Goal: Task Accomplishment & Management: Use online tool/utility

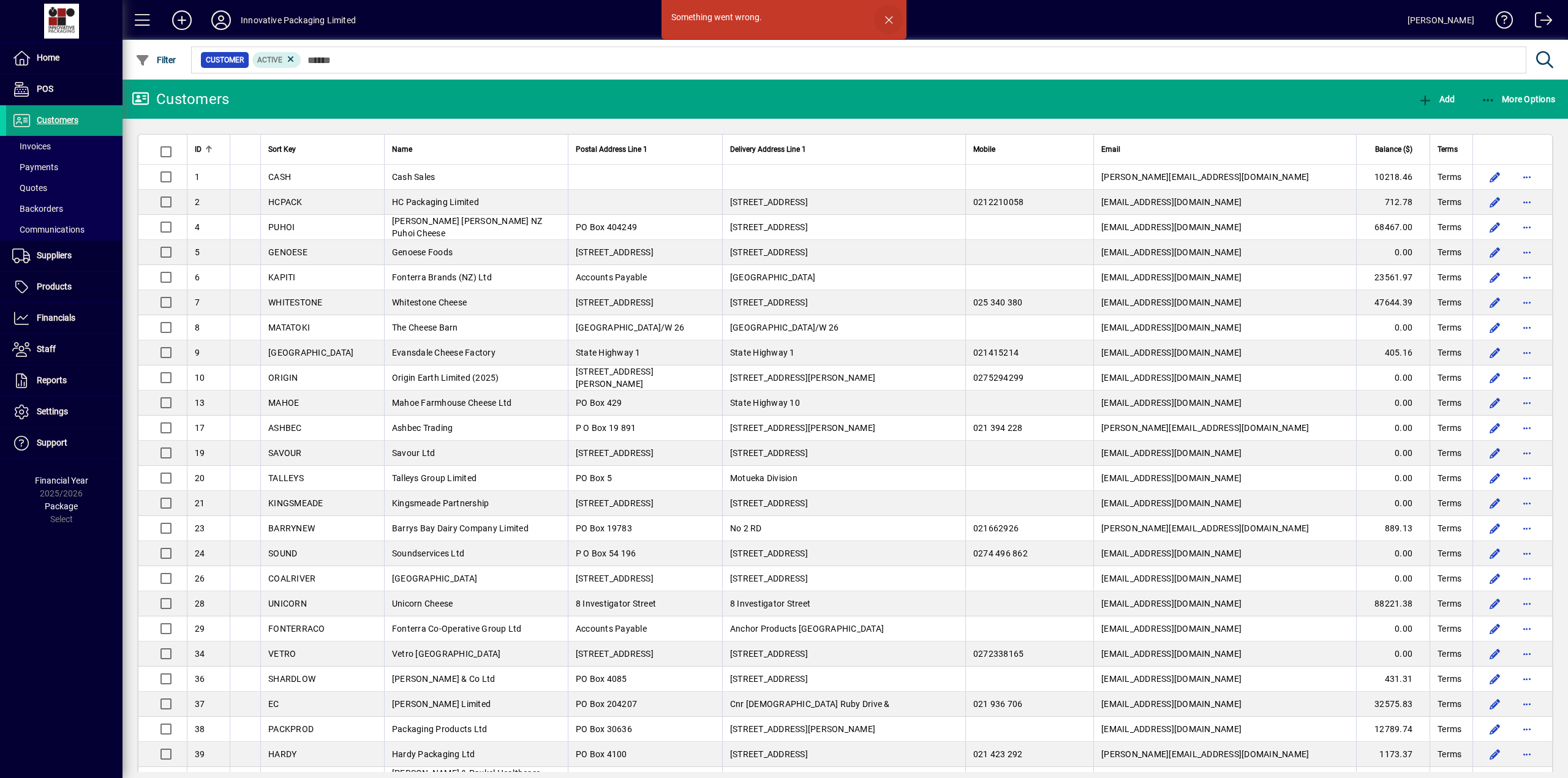
click at [627, 15] on span "button" at bounding box center [888, 19] width 29 height 29
click at [218, 14] on icon at bounding box center [221, 20] width 24 height 19
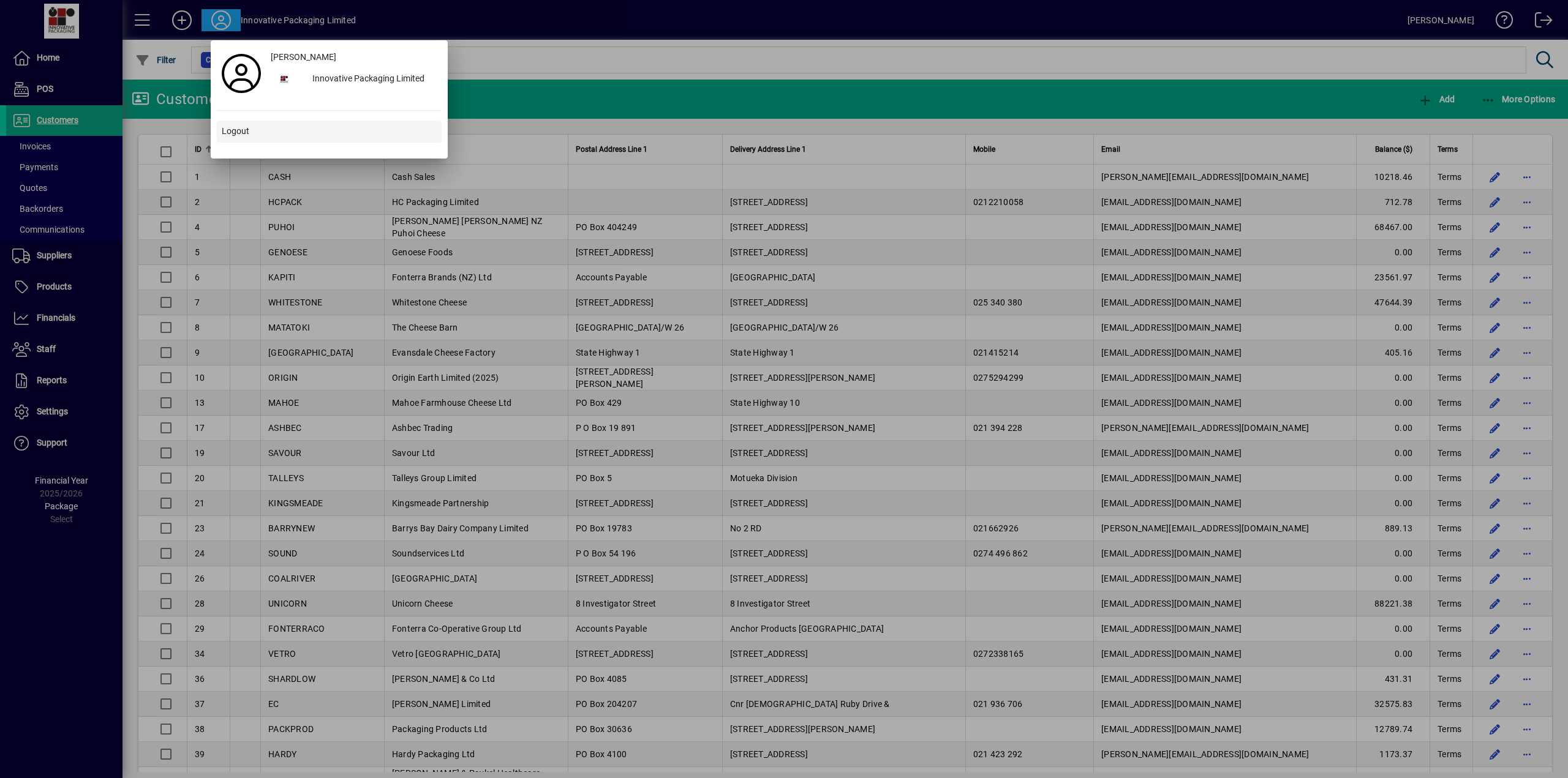
click at [235, 125] on span "Logout" at bounding box center [235, 131] width 27 height 13
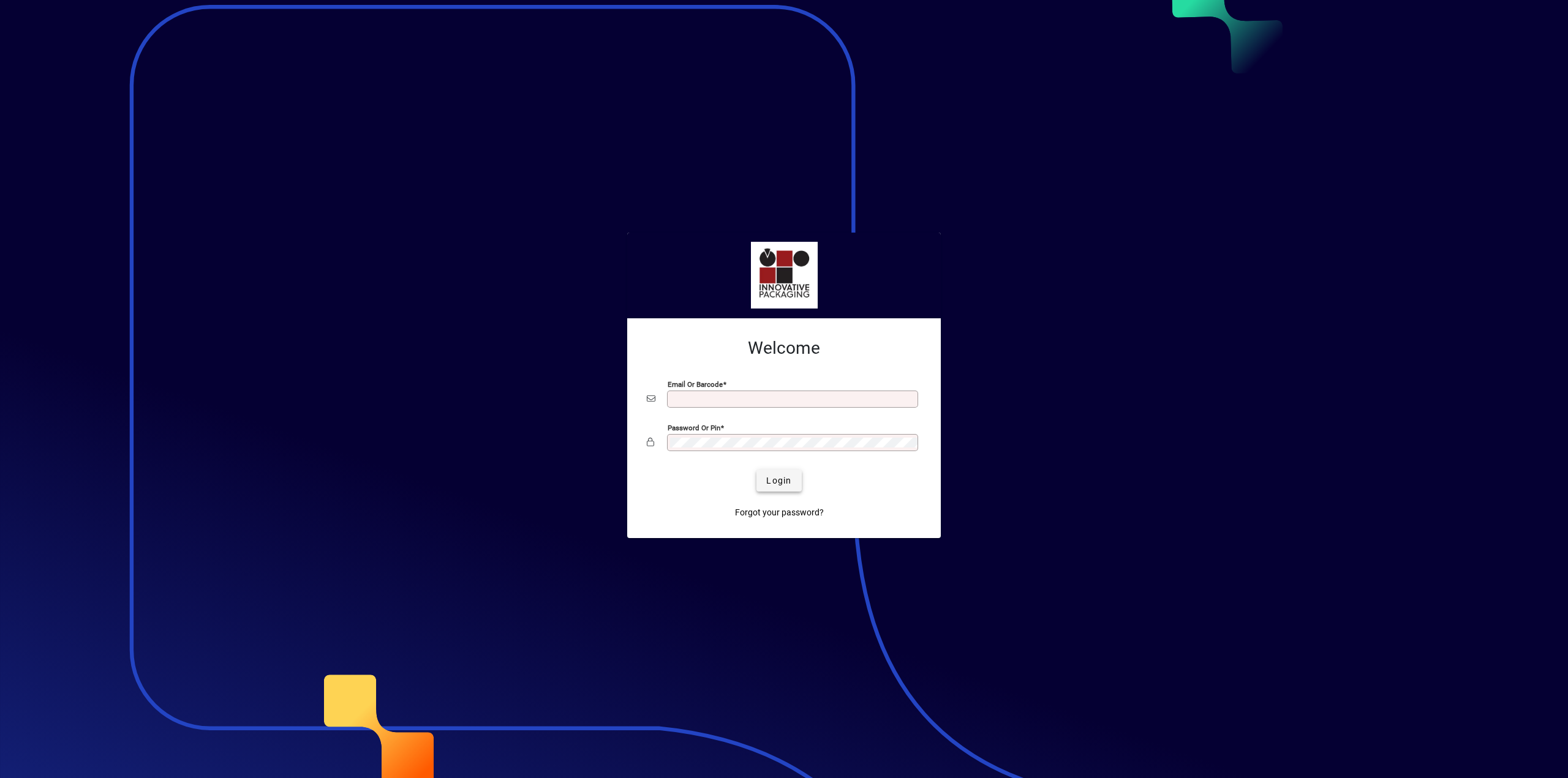
type input "**********"
click at [786, 484] on span "Login" at bounding box center [778, 480] width 25 height 13
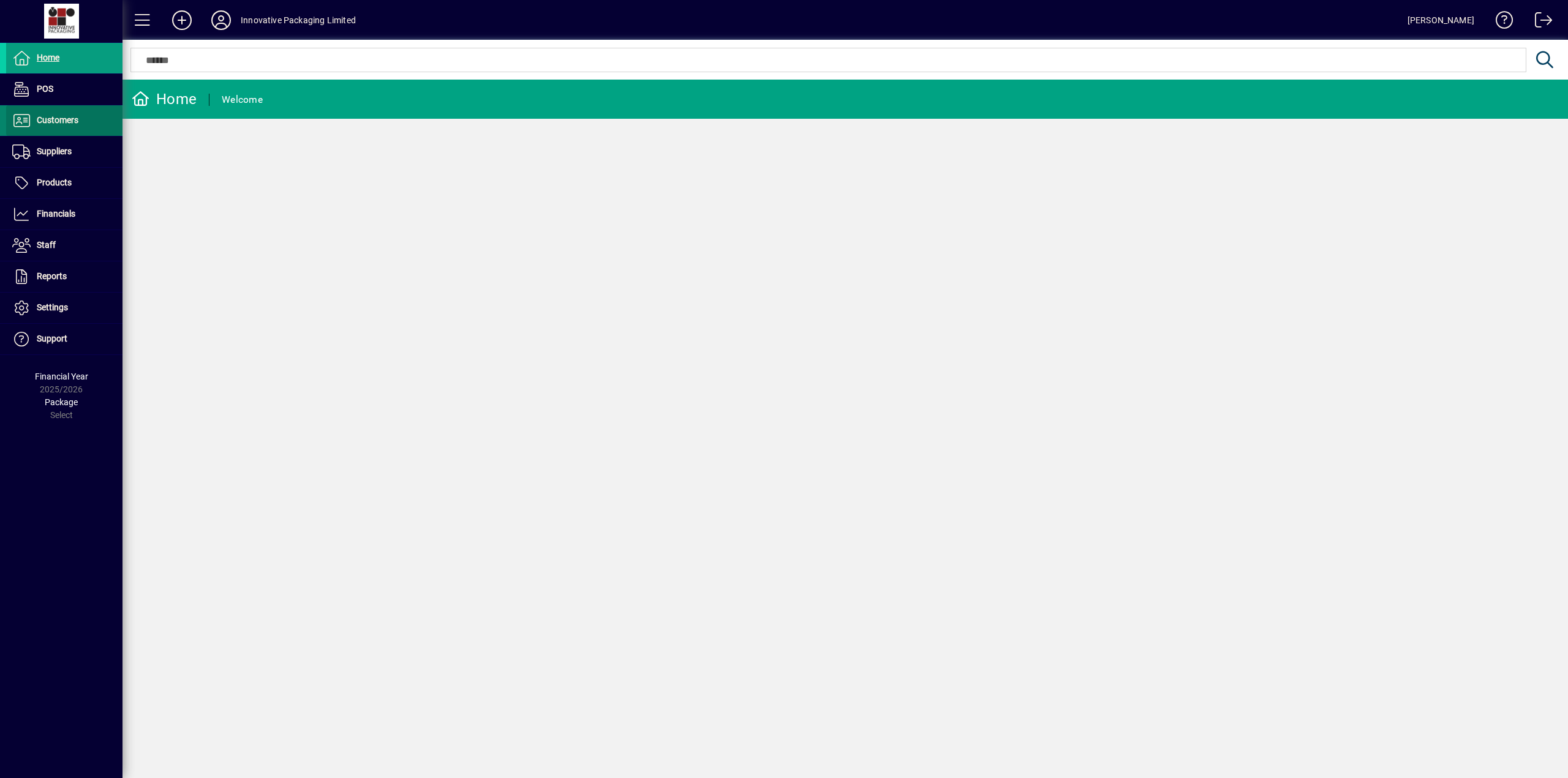
click at [64, 124] on span "Customers" at bounding box center [57, 120] width 42 height 10
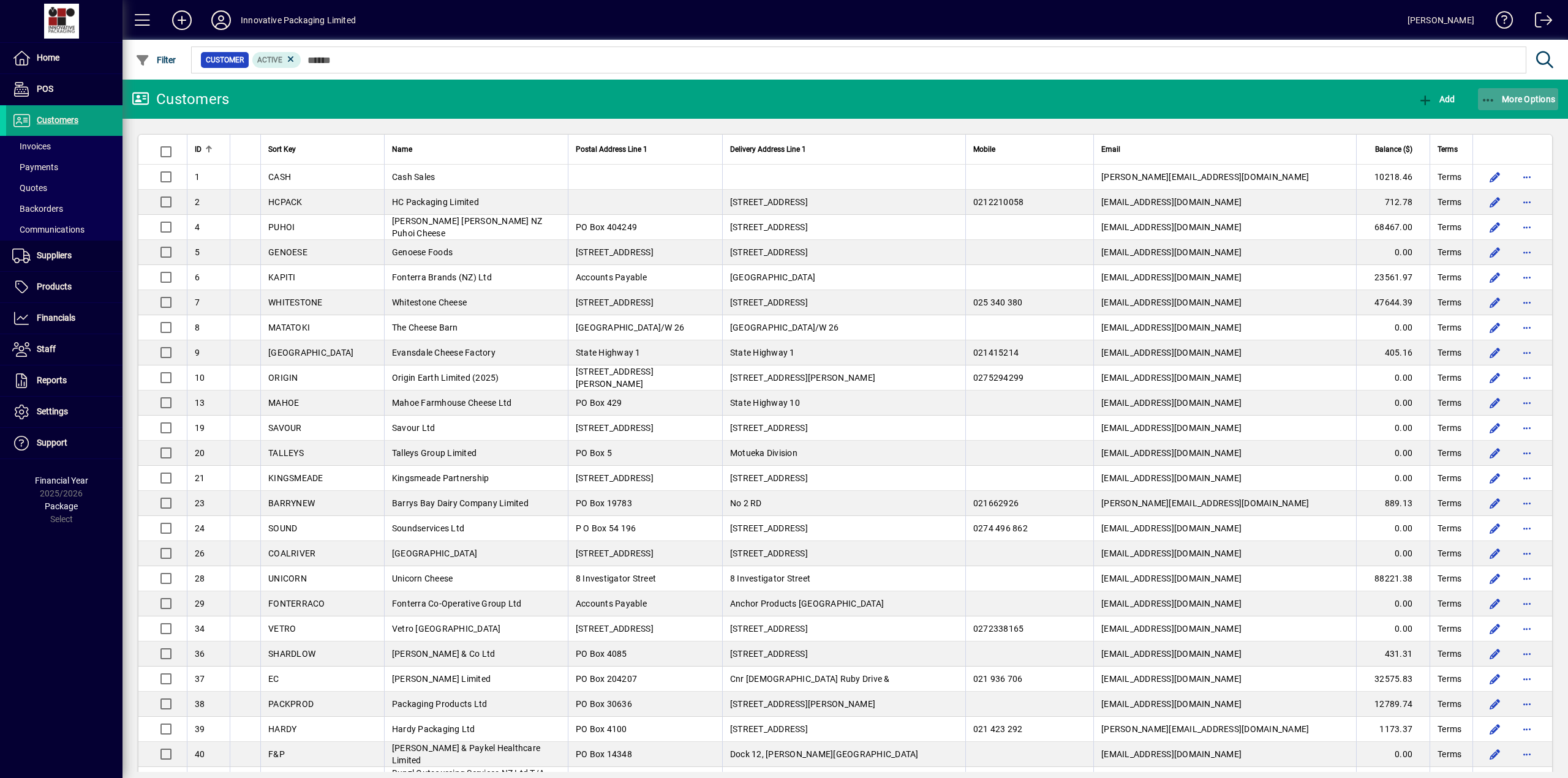
click at [1511, 97] on span "More Options" at bounding box center [1518, 99] width 75 height 10
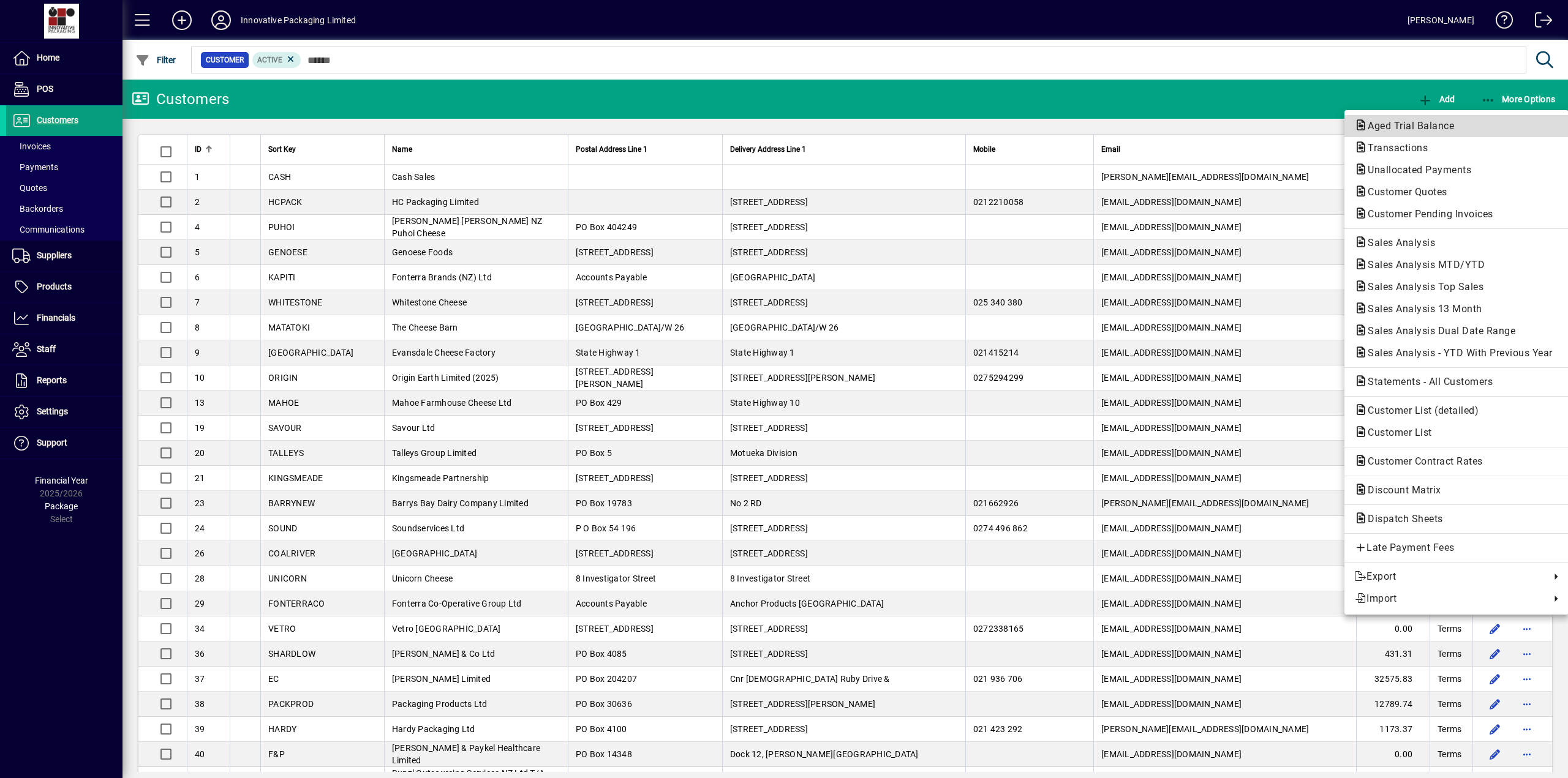
click at [1391, 126] on span "Aged Trial Balance" at bounding box center [1407, 125] width 106 height 12
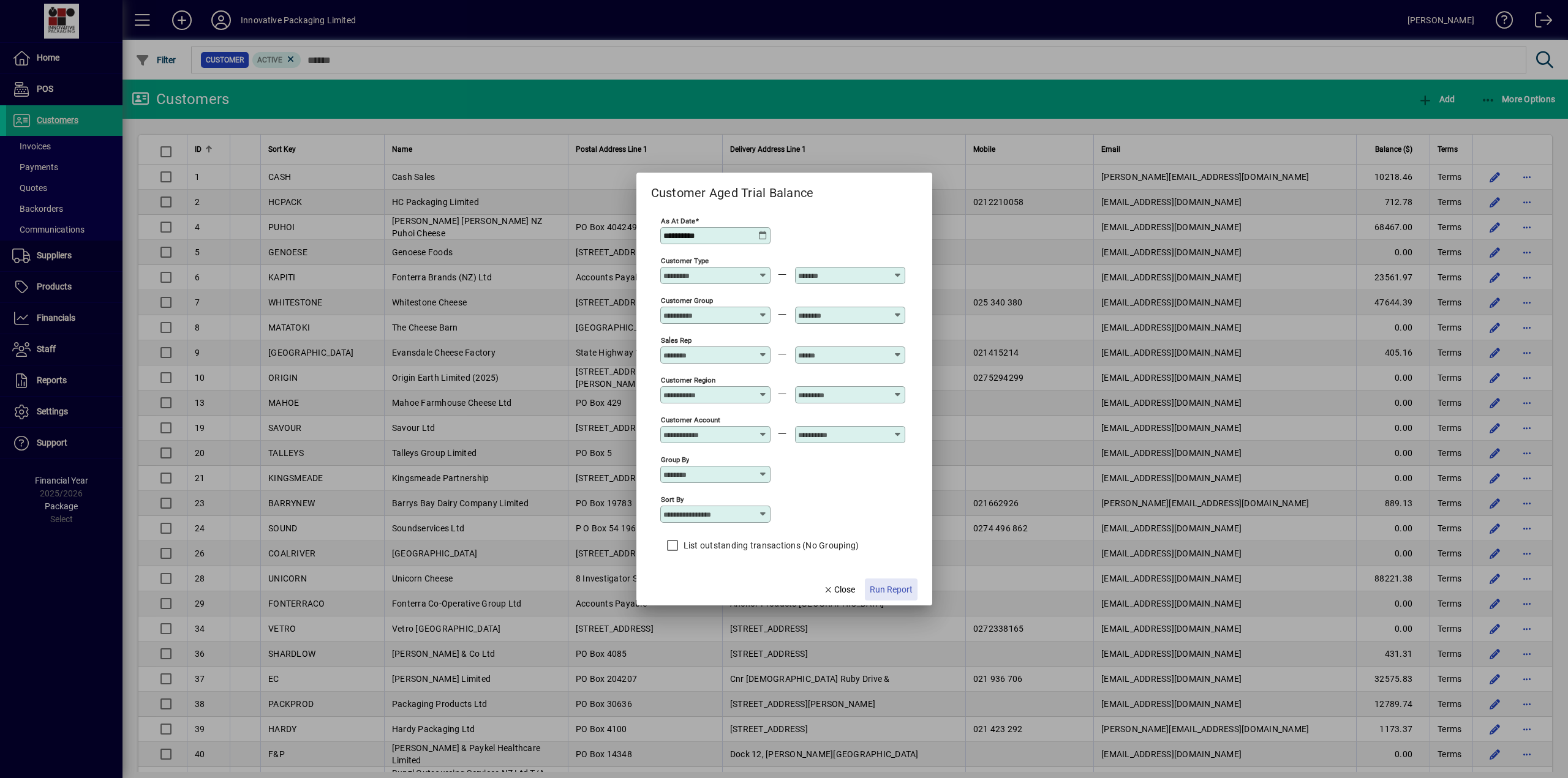
click at [898, 588] on span "Run Report" at bounding box center [891, 590] width 43 height 13
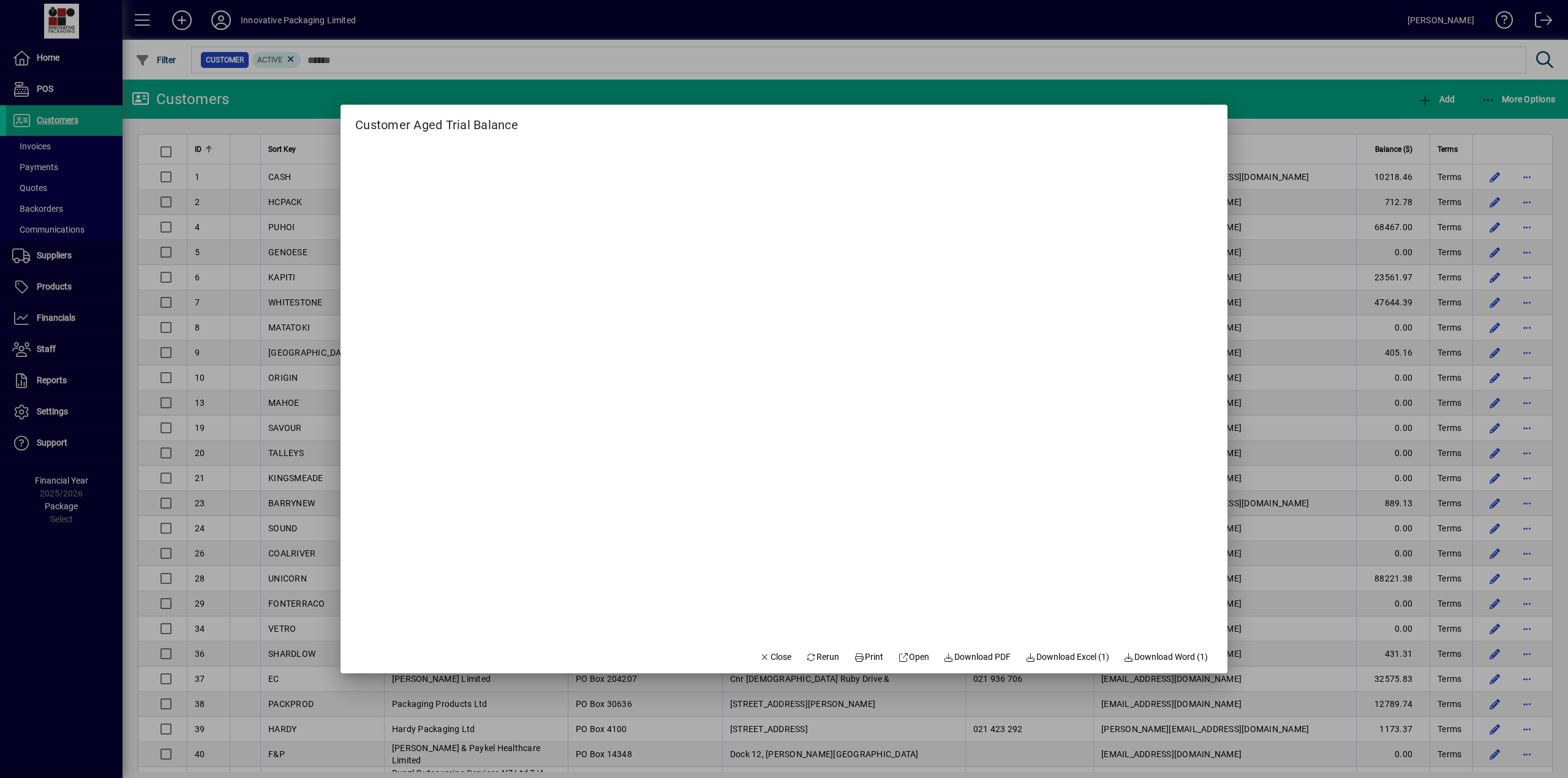
click at [1277, 35] on div at bounding box center [784, 389] width 1568 height 778
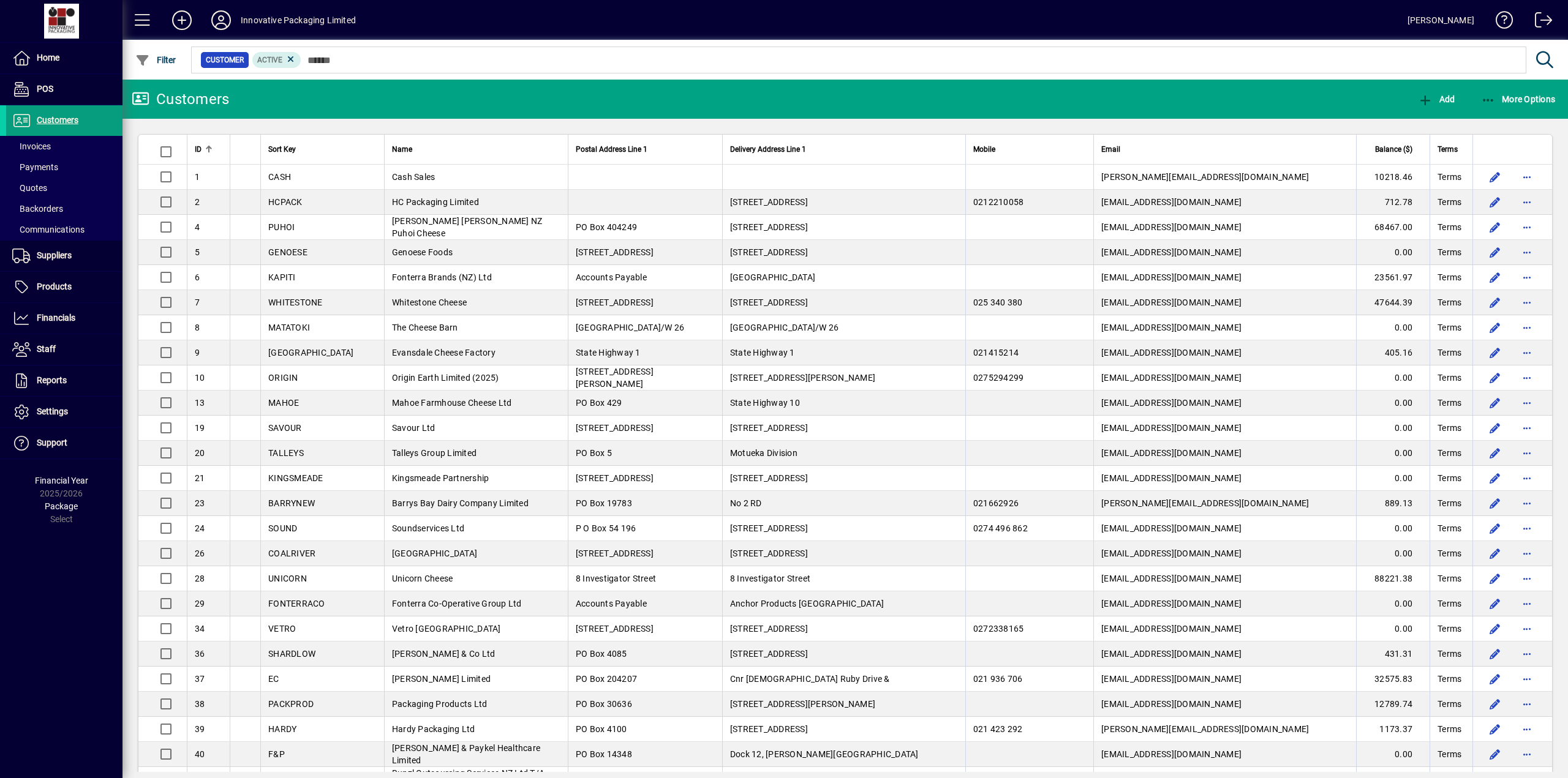
click at [1274, 48] on div at bounding box center [911, 47] width 1445 height 14
click at [42, 145] on span "Invoices" at bounding box center [32, 147] width 39 height 10
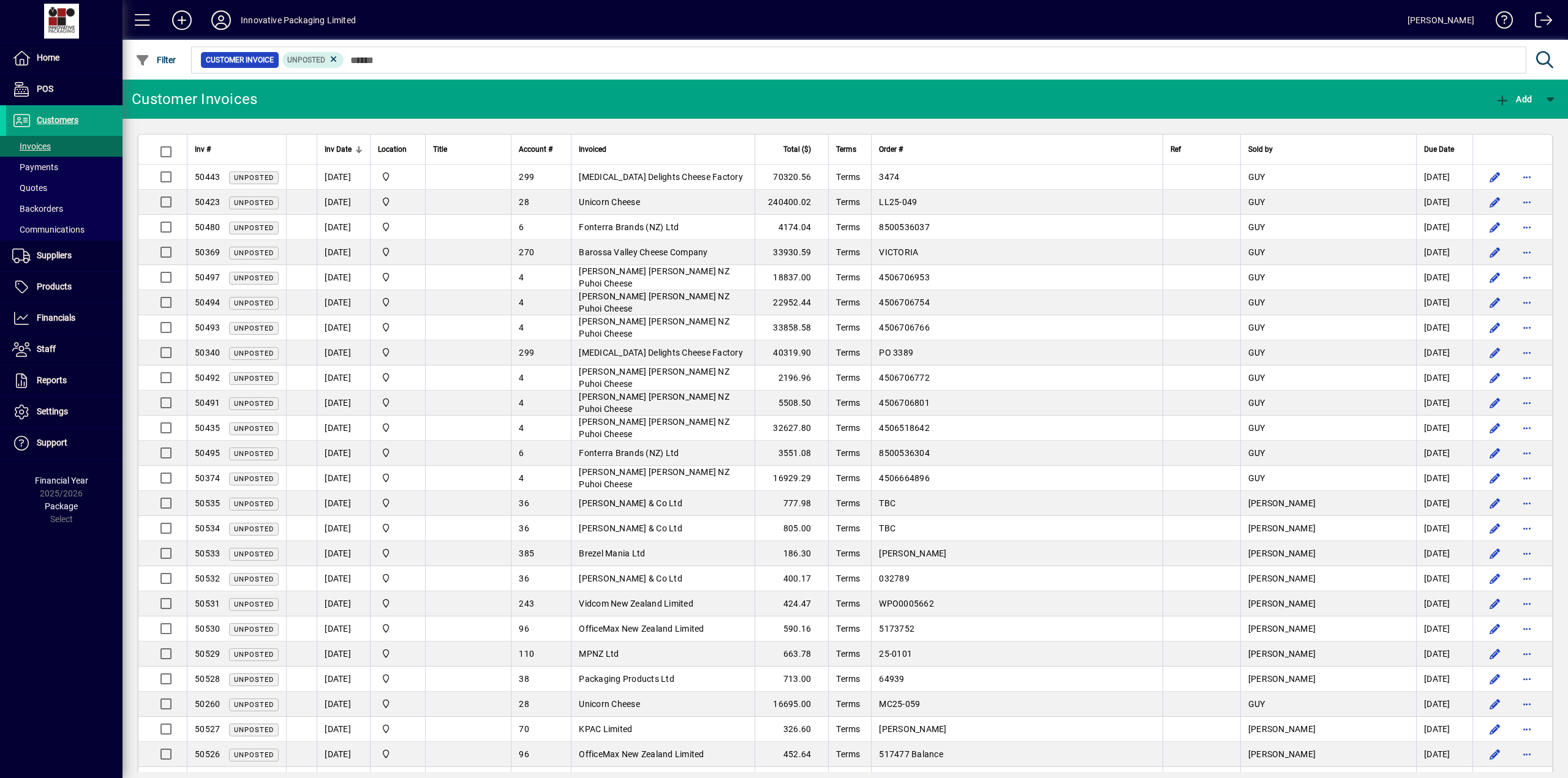
click at [351, 152] on div "Inv Date" at bounding box center [343, 150] width 38 height 14
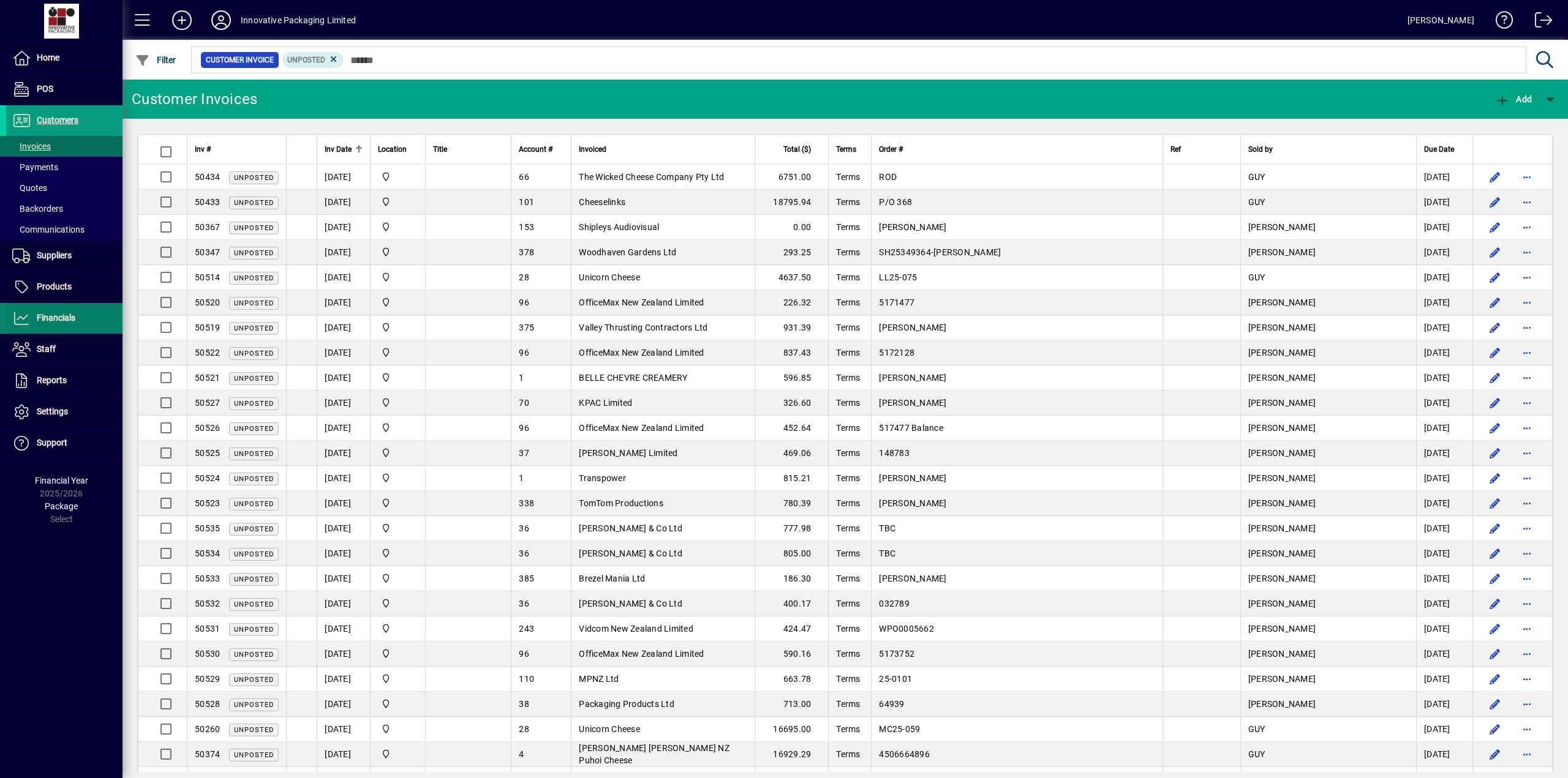
click at [56, 315] on span "Financials" at bounding box center [56, 318] width 39 height 10
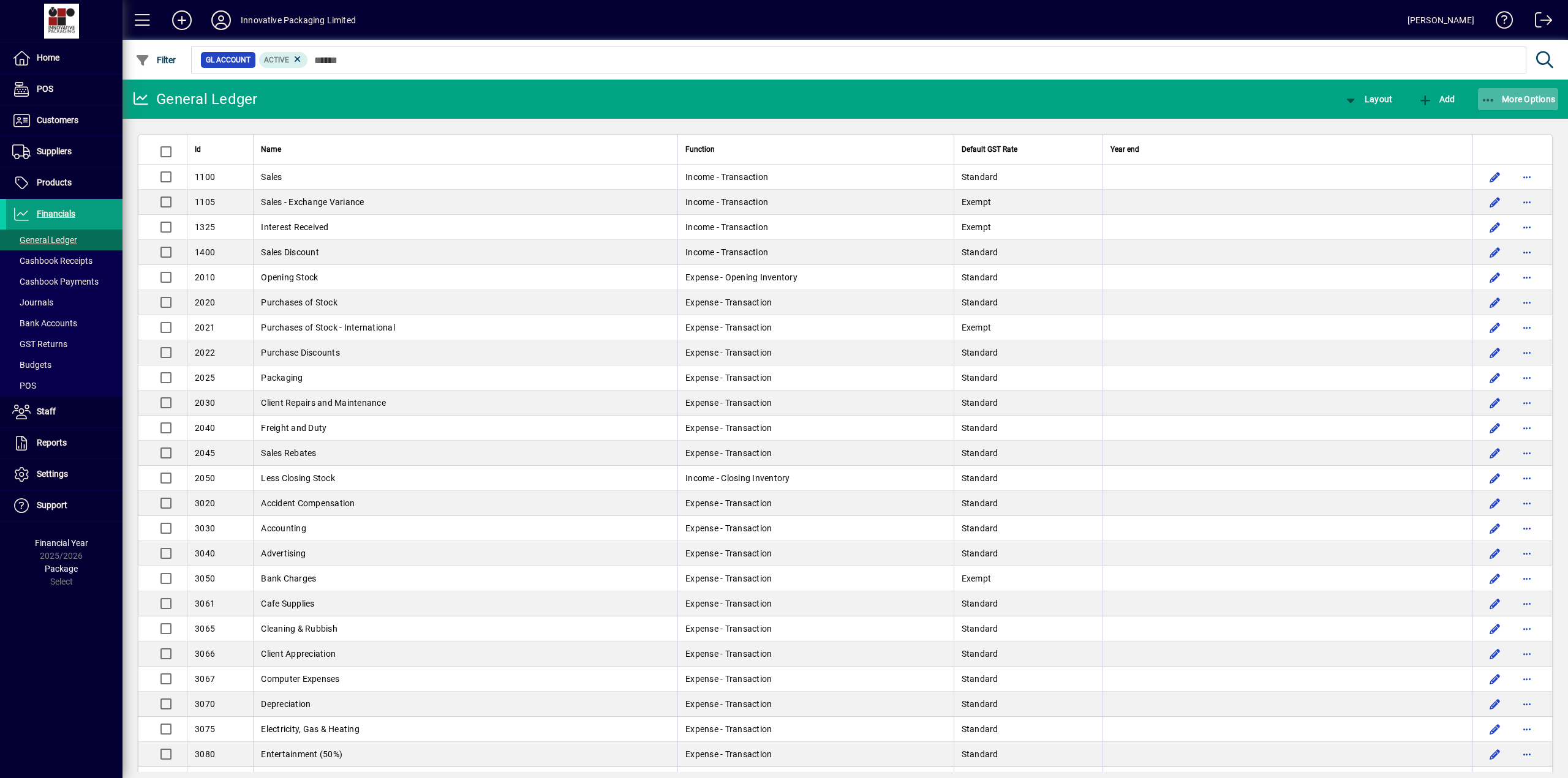
click at [1506, 97] on span "More Options" at bounding box center [1518, 99] width 75 height 10
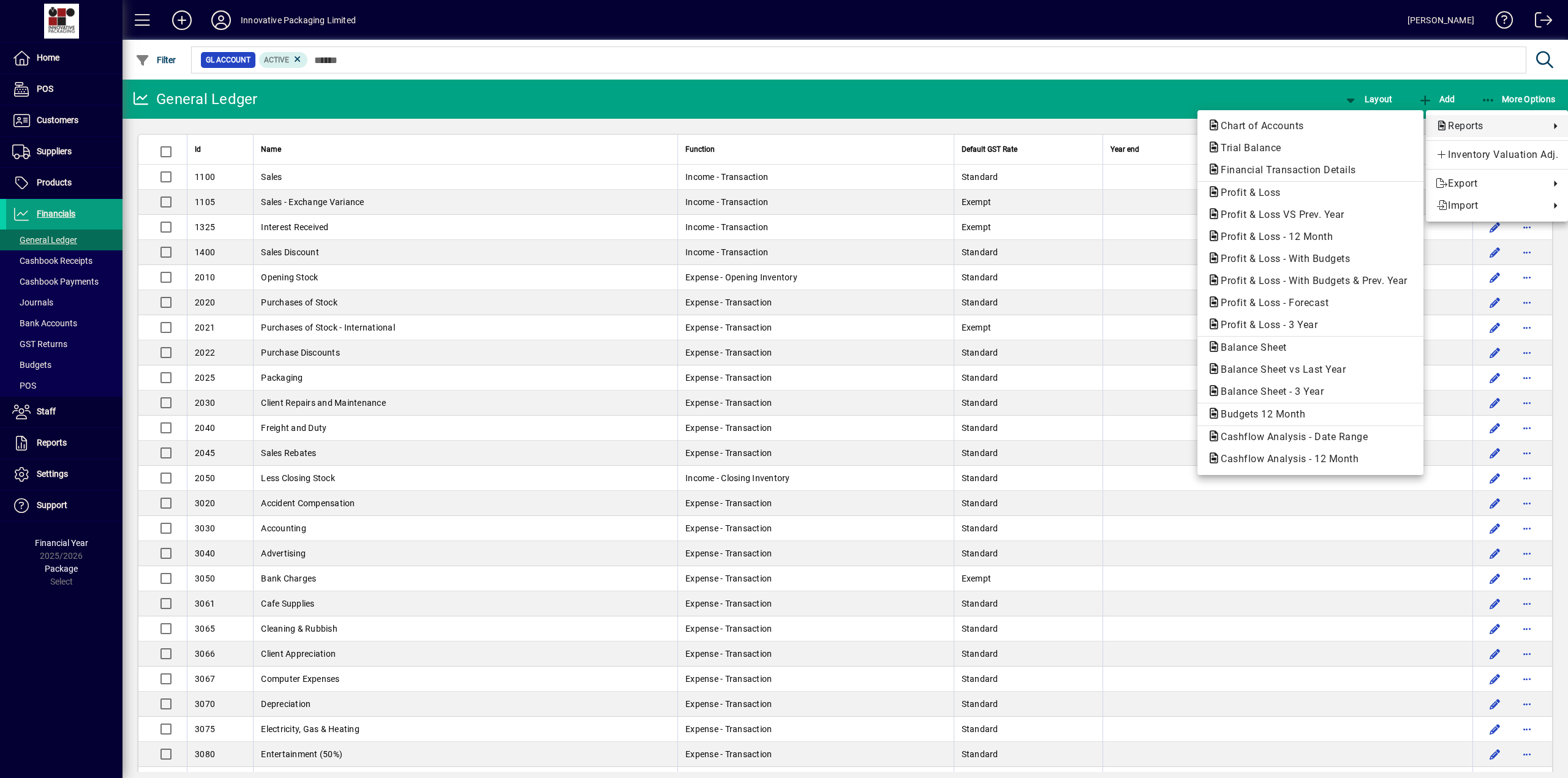
click at [1462, 124] on span "Reports" at bounding box center [1489, 126] width 108 height 15
click at [1300, 214] on span "Profit & Loss VS Prev. Year" at bounding box center [1279, 215] width 144 height 12
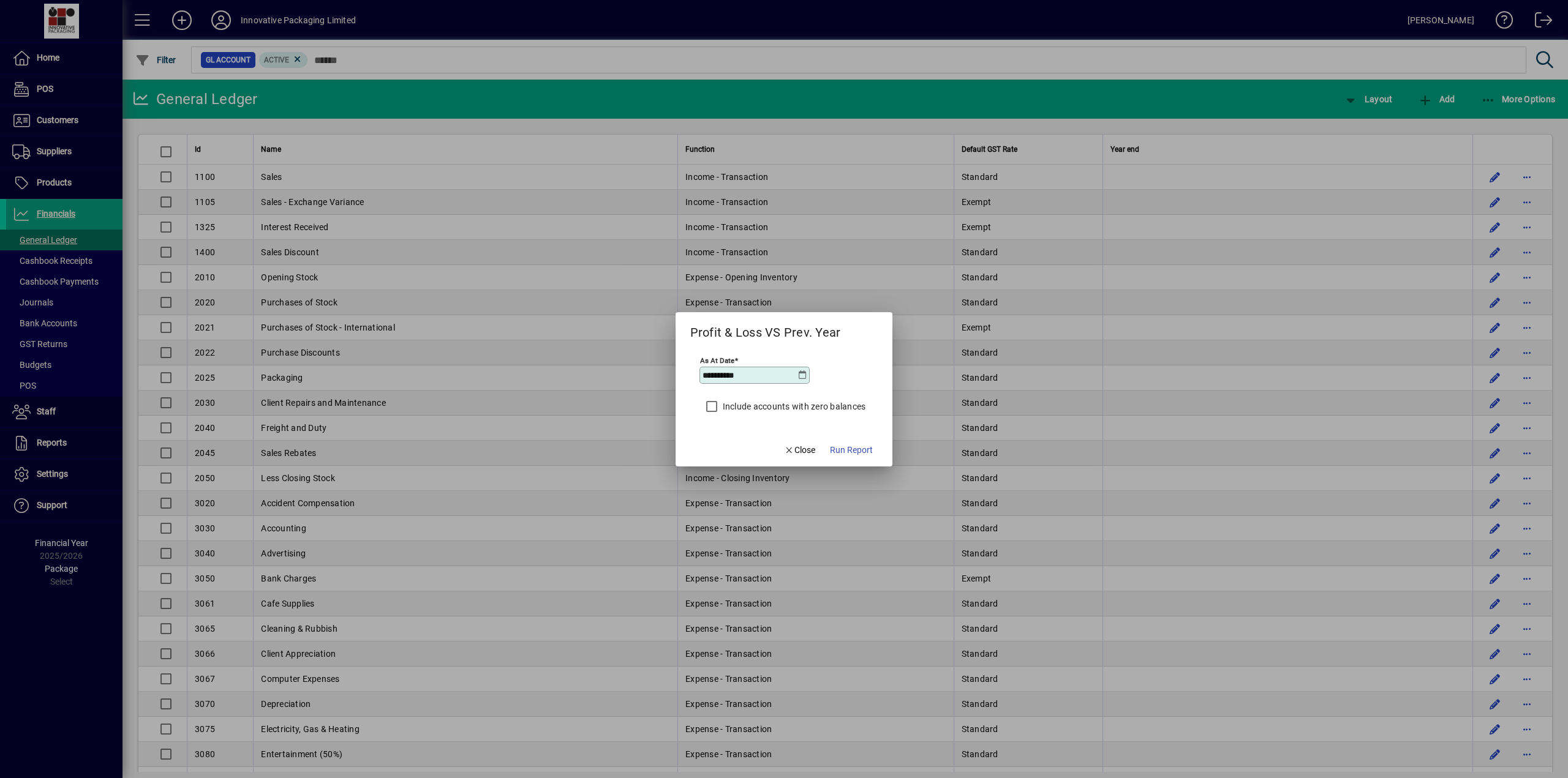
click at [804, 372] on icon at bounding box center [802, 376] width 10 height 10
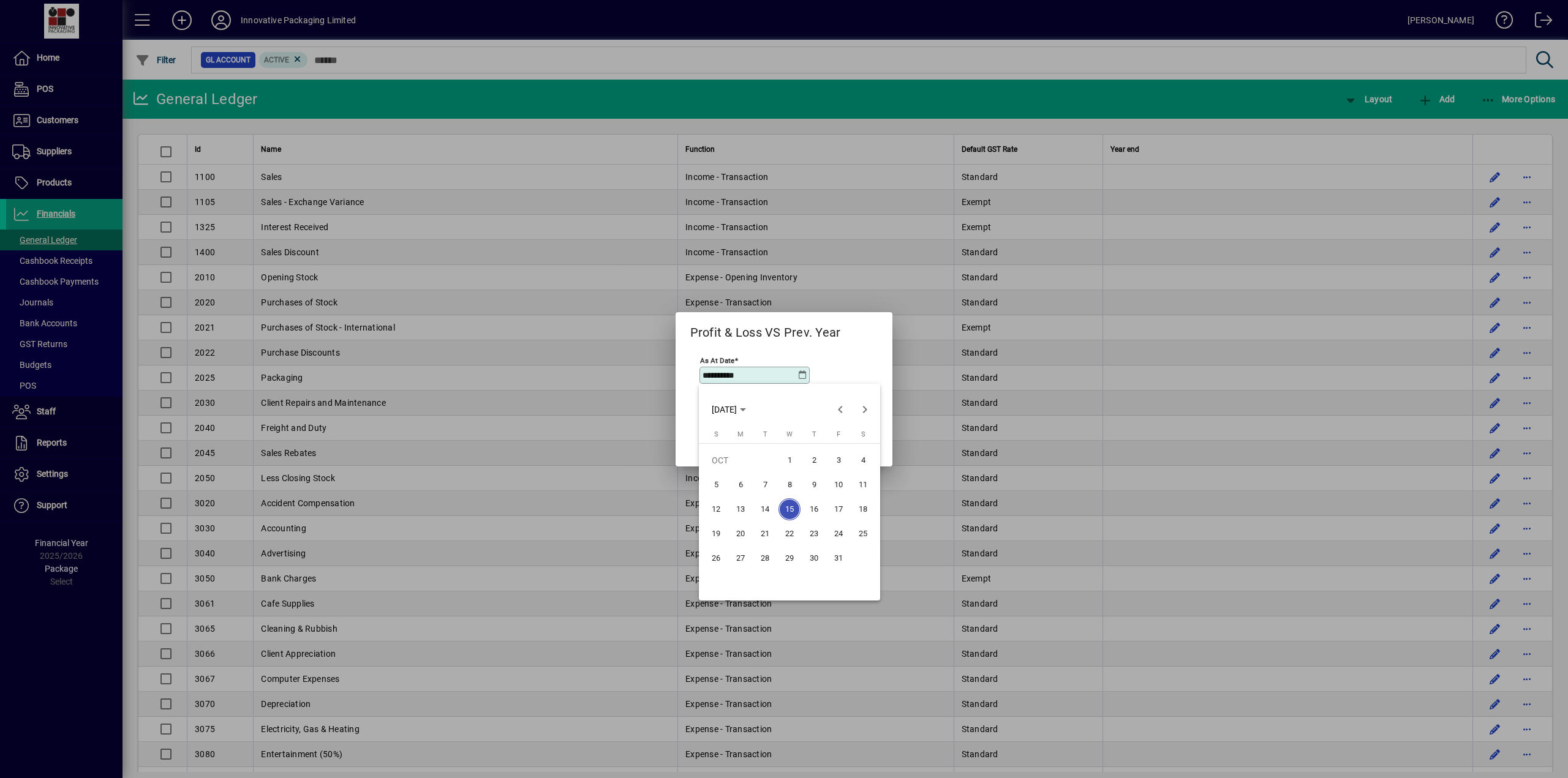
click at [840, 556] on span "31" at bounding box center [838, 558] width 22 height 22
type input "**********"
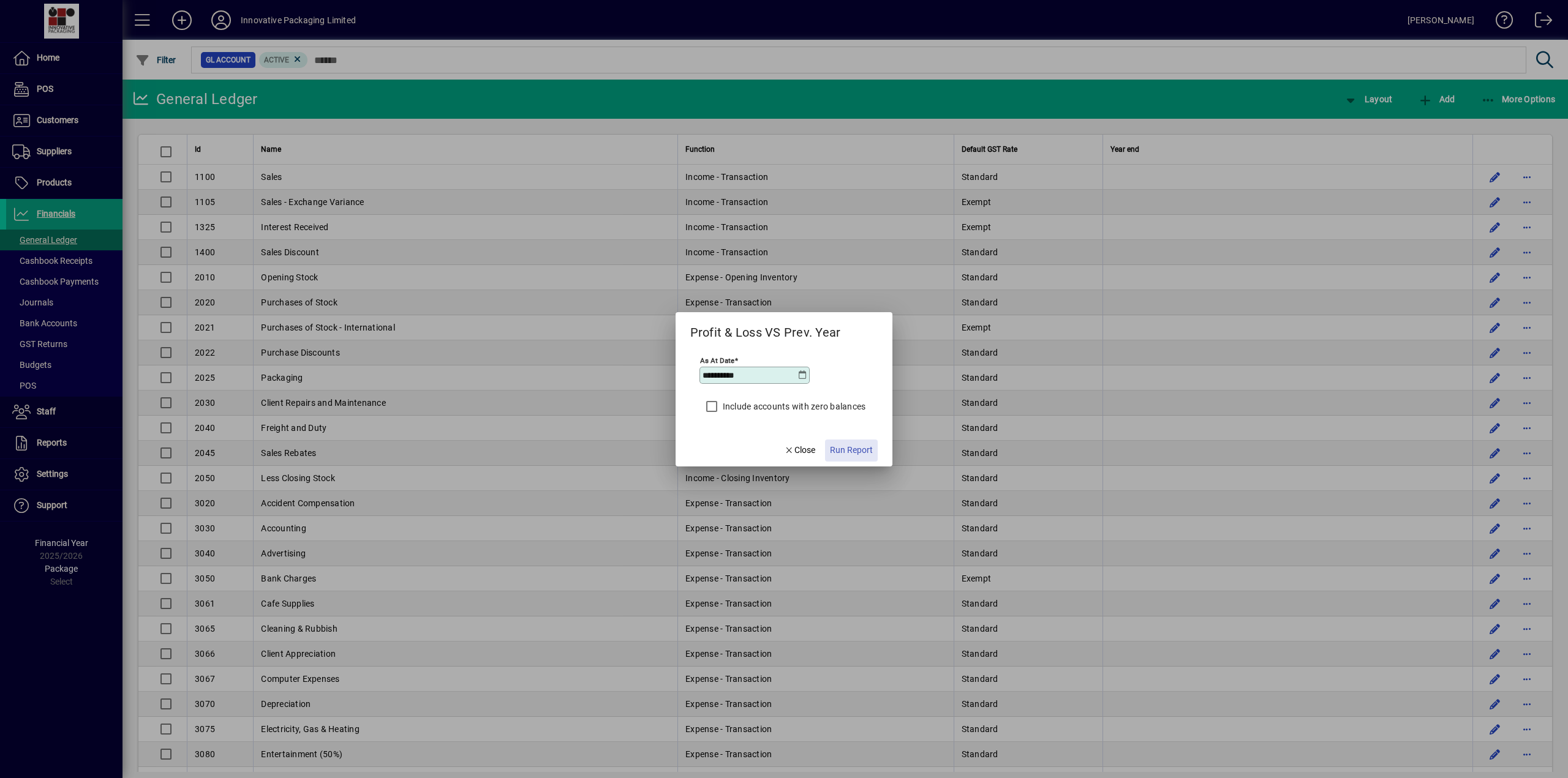
click at [853, 450] on span "Run Report" at bounding box center [851, 450] width 43 height 13
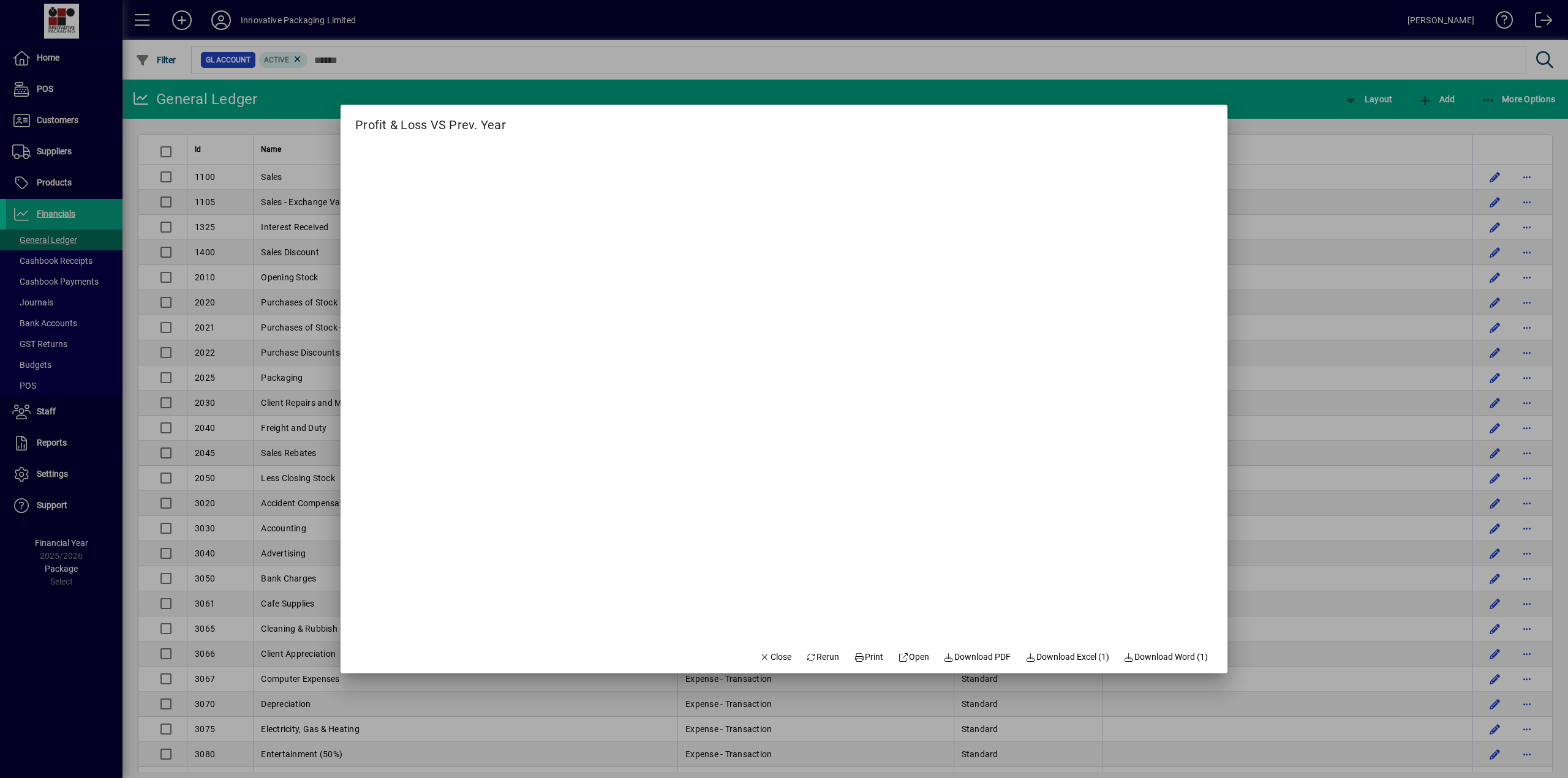
drag, startPoint x: 1214, startPoint y: 432, endPoint x: 1282, endPoint y: 100, distance: 338.9
click at [1282, 100] on div at bounding box center [784, 389] width 1568 height 778
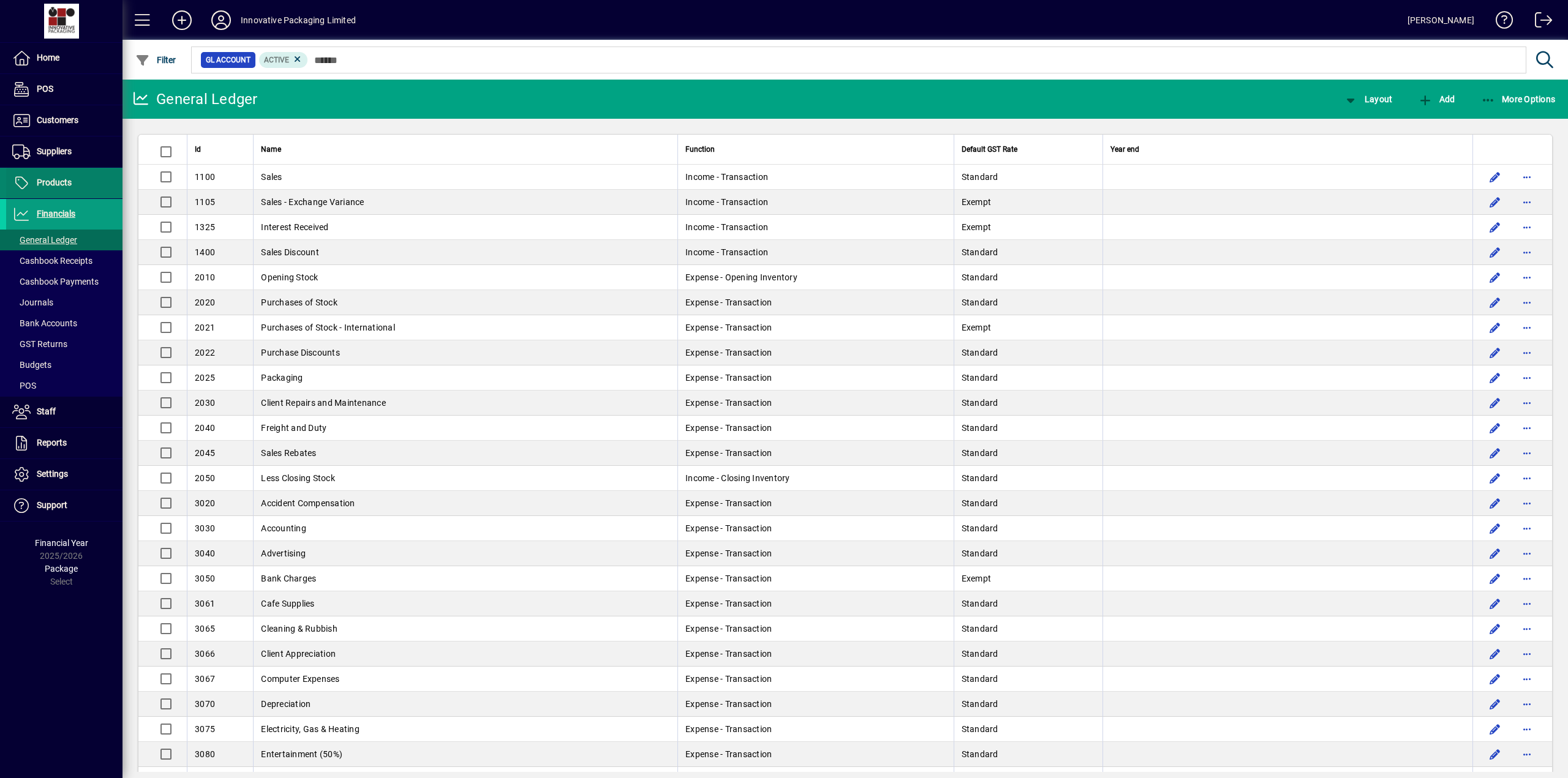
click at [49, 183] on span "Products" at bounding box center [54, 183] width 35 height 10
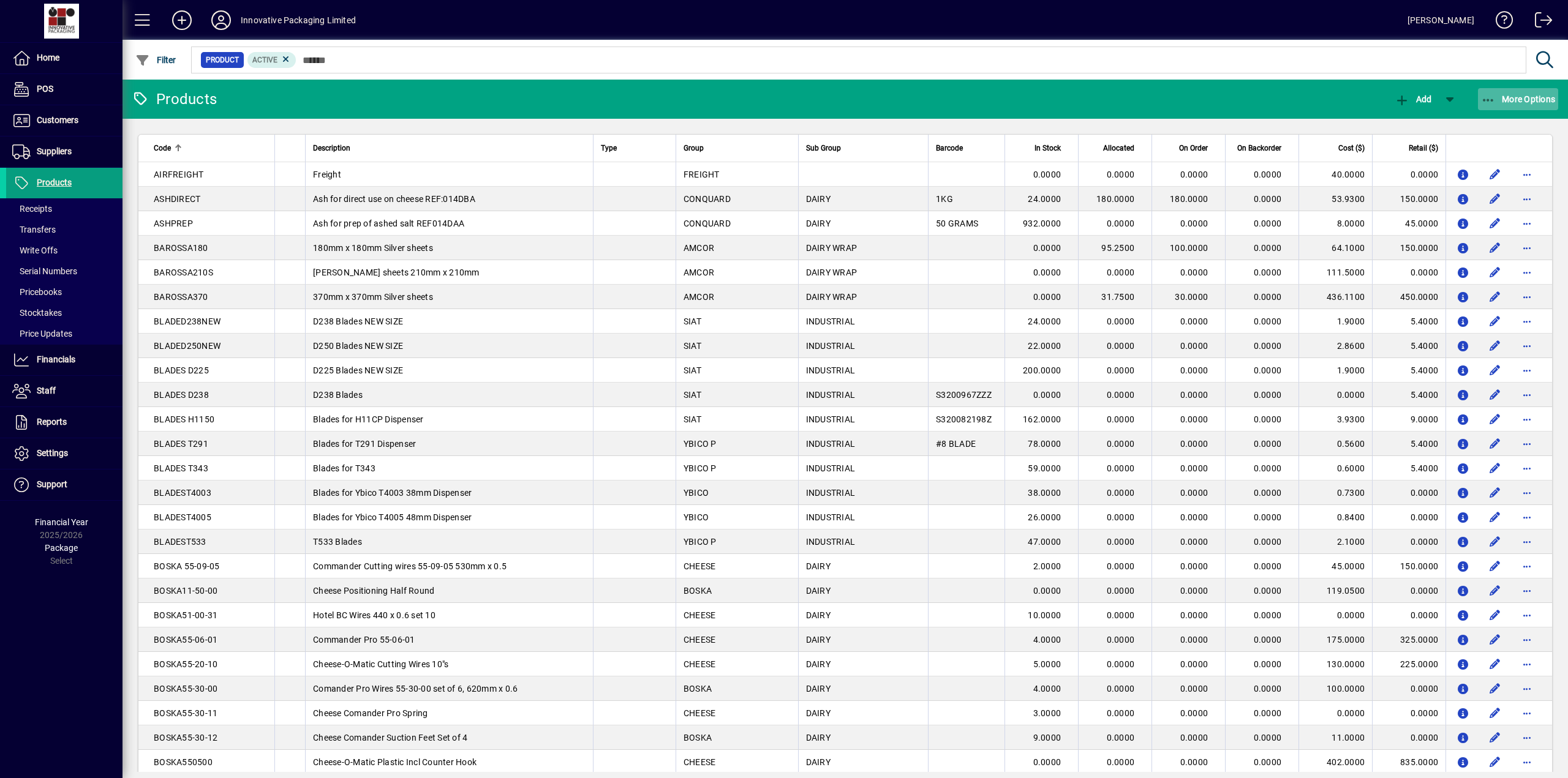
click at [1514, 100] on span "More Options" at bounding box center [1518, 99] width 75 height 10
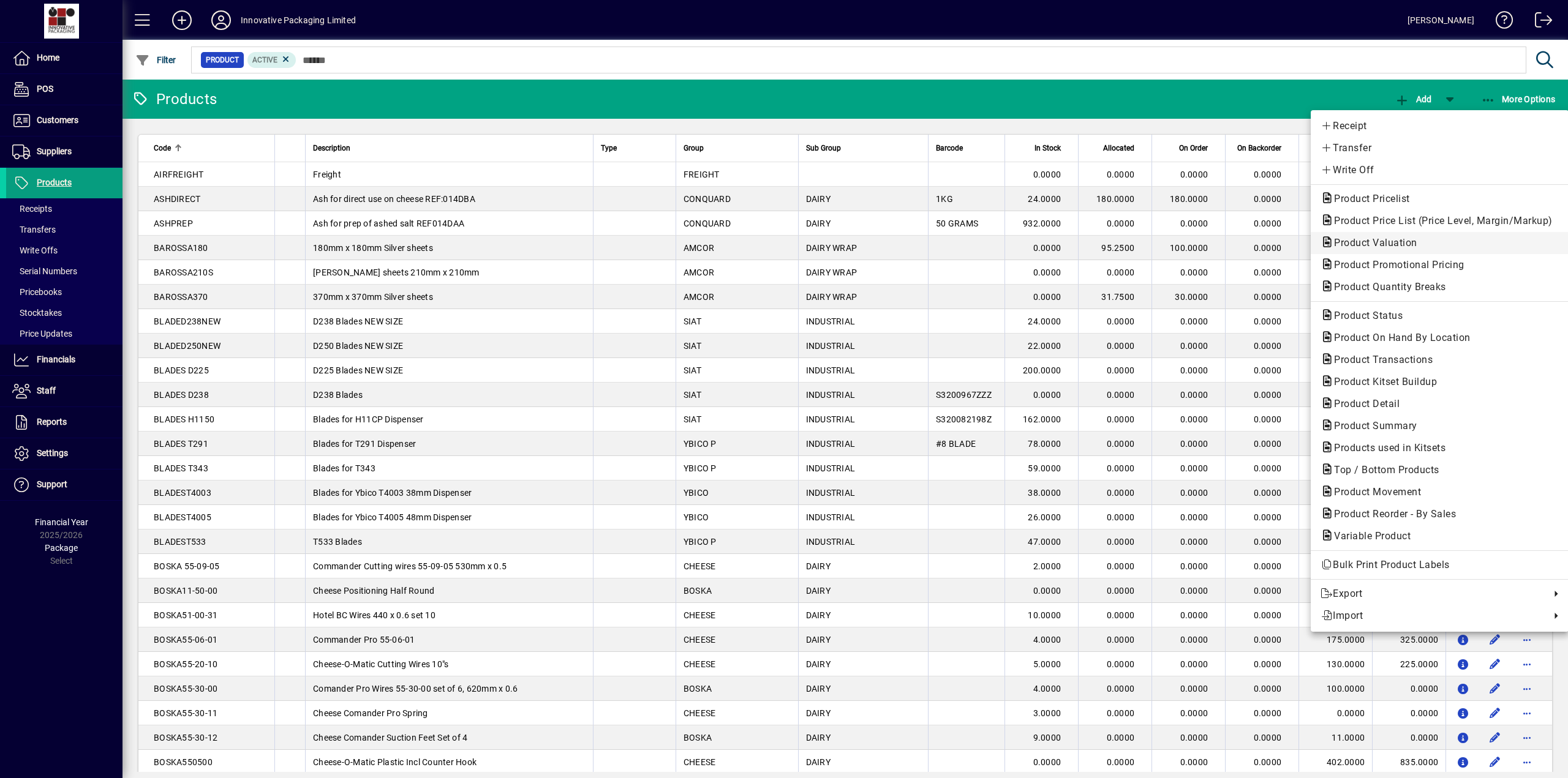
click at [1353, 237] on span "Product Valuation" at bounding box center [1371, 243] width 103 height 12
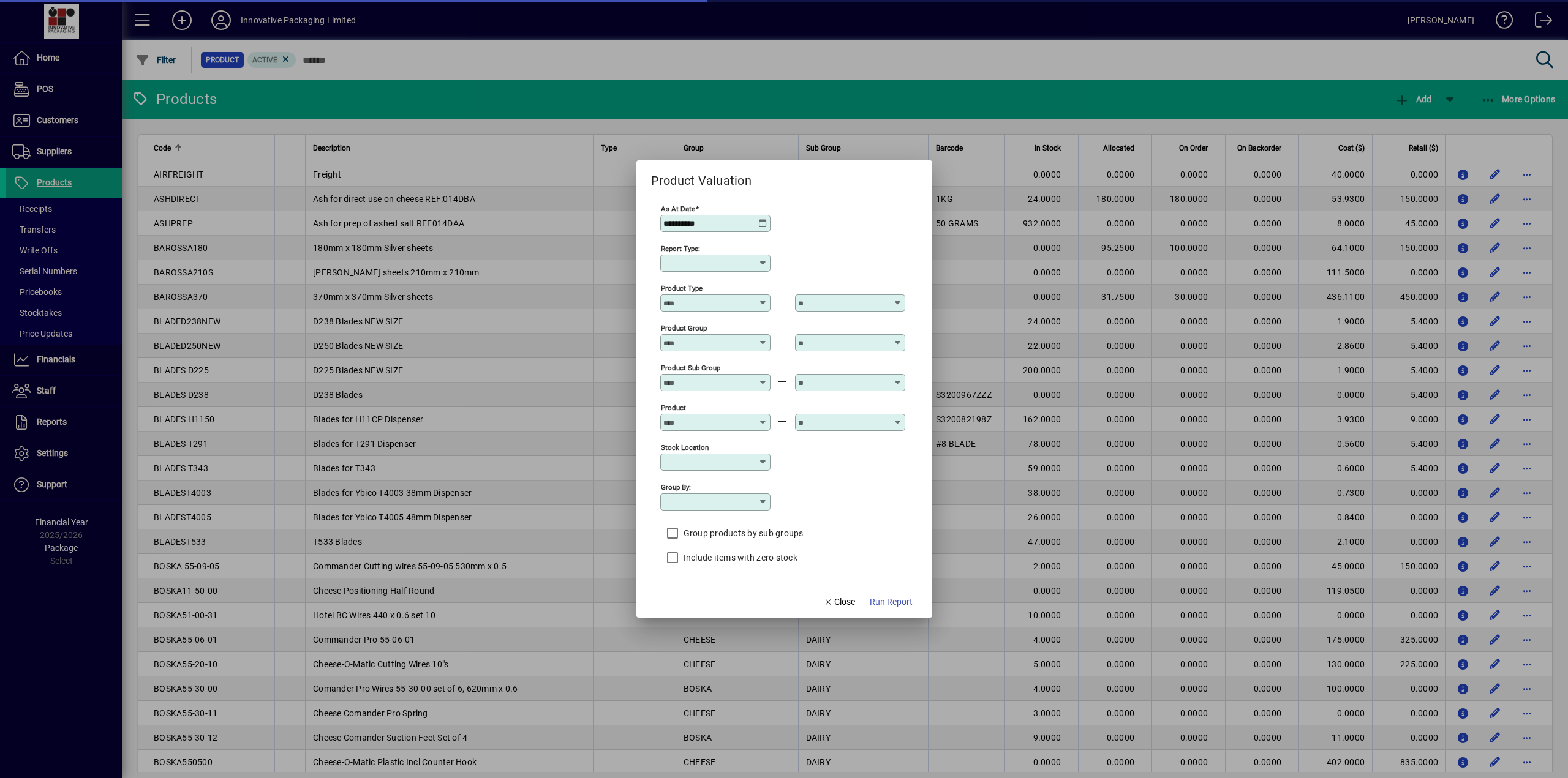
type input "******"
type input "**********"
click at [884, 606] on span "Run Report" at bounding box center [891, 602] width 43 height 13
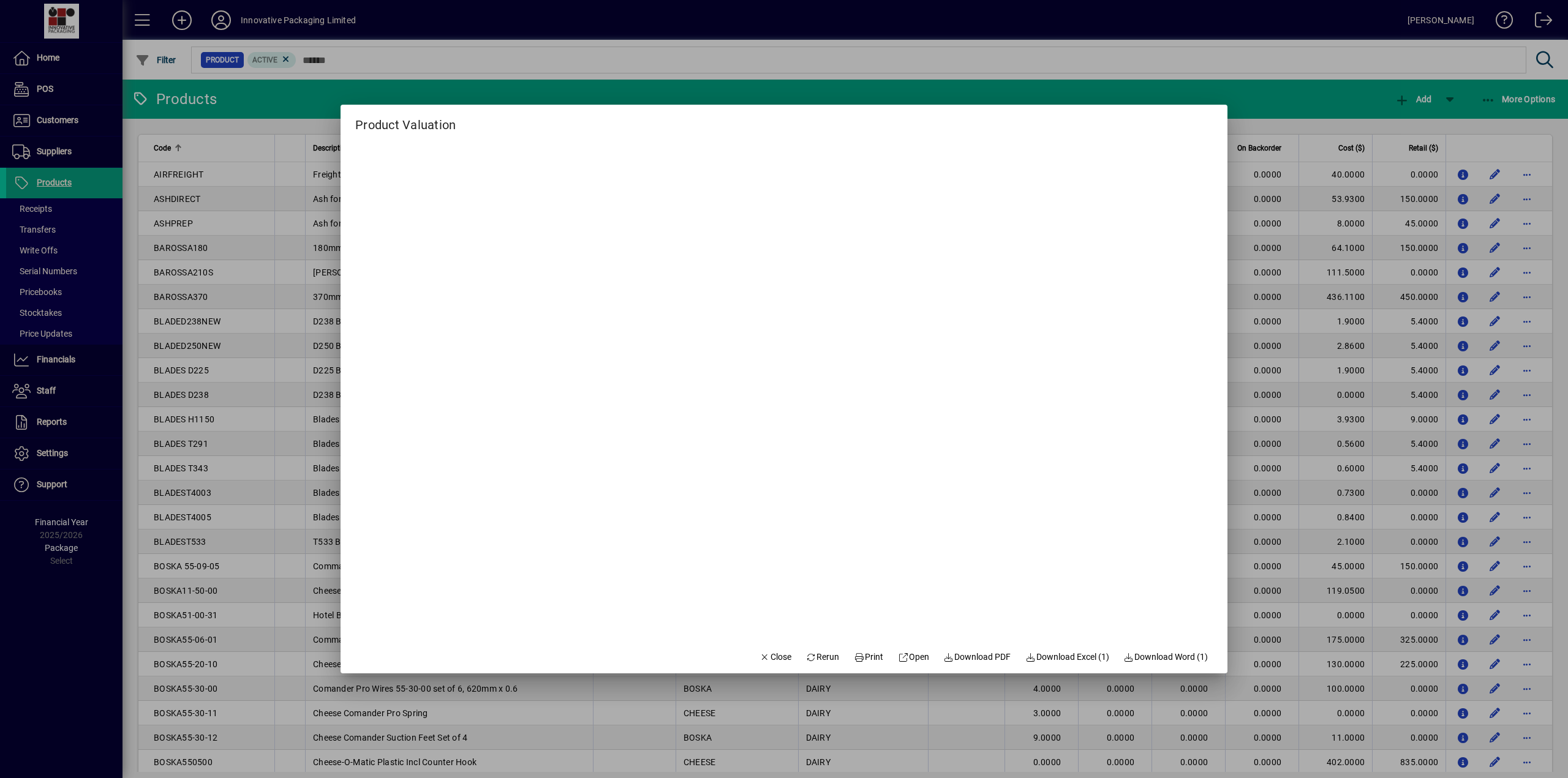
click at [1283, 107] on div at bounding box center [784, 389] width 1568 height 778
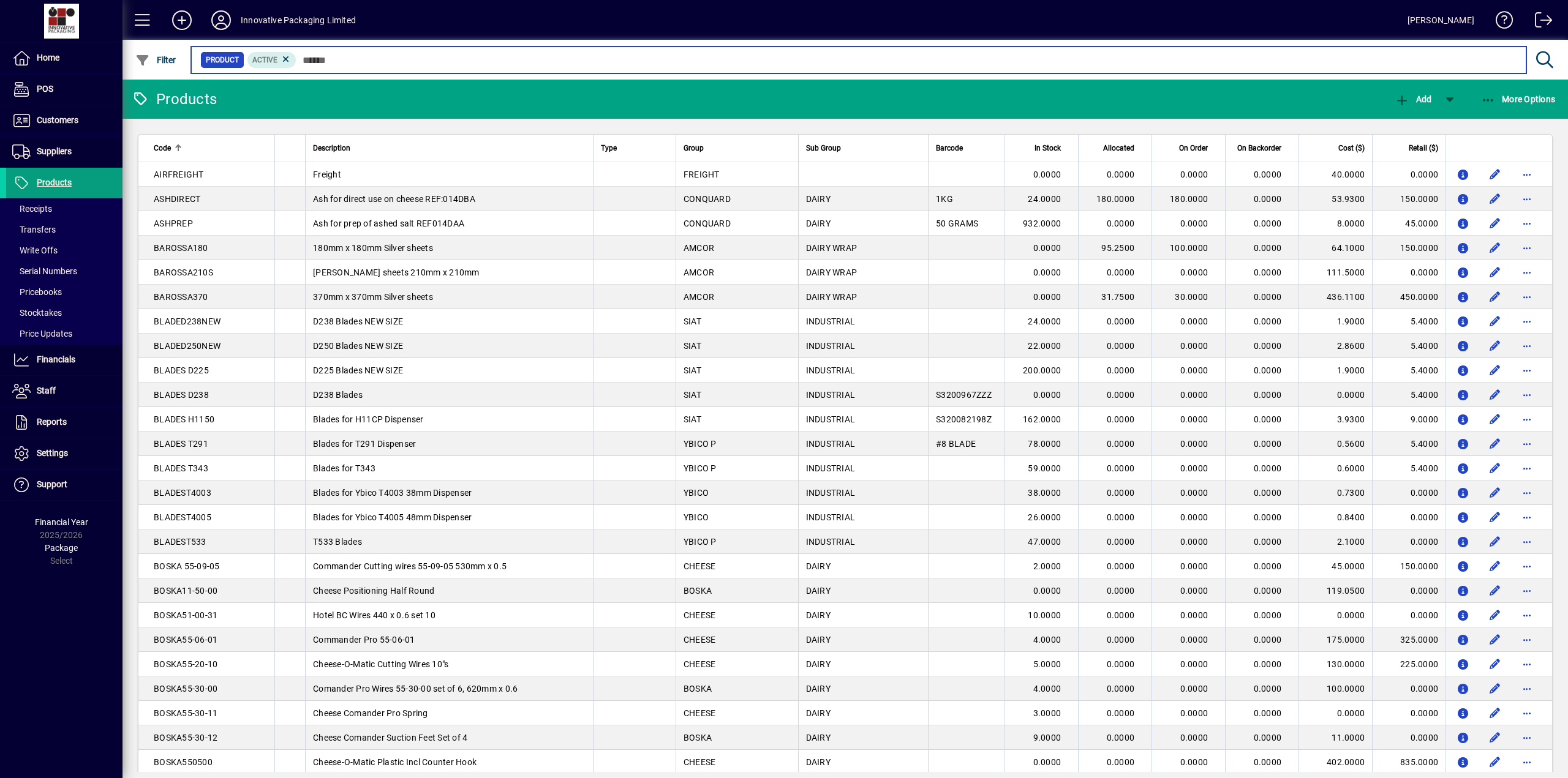
click at [304, 57] on input "text" at bounding box center [906, 59] width 1220 height 17
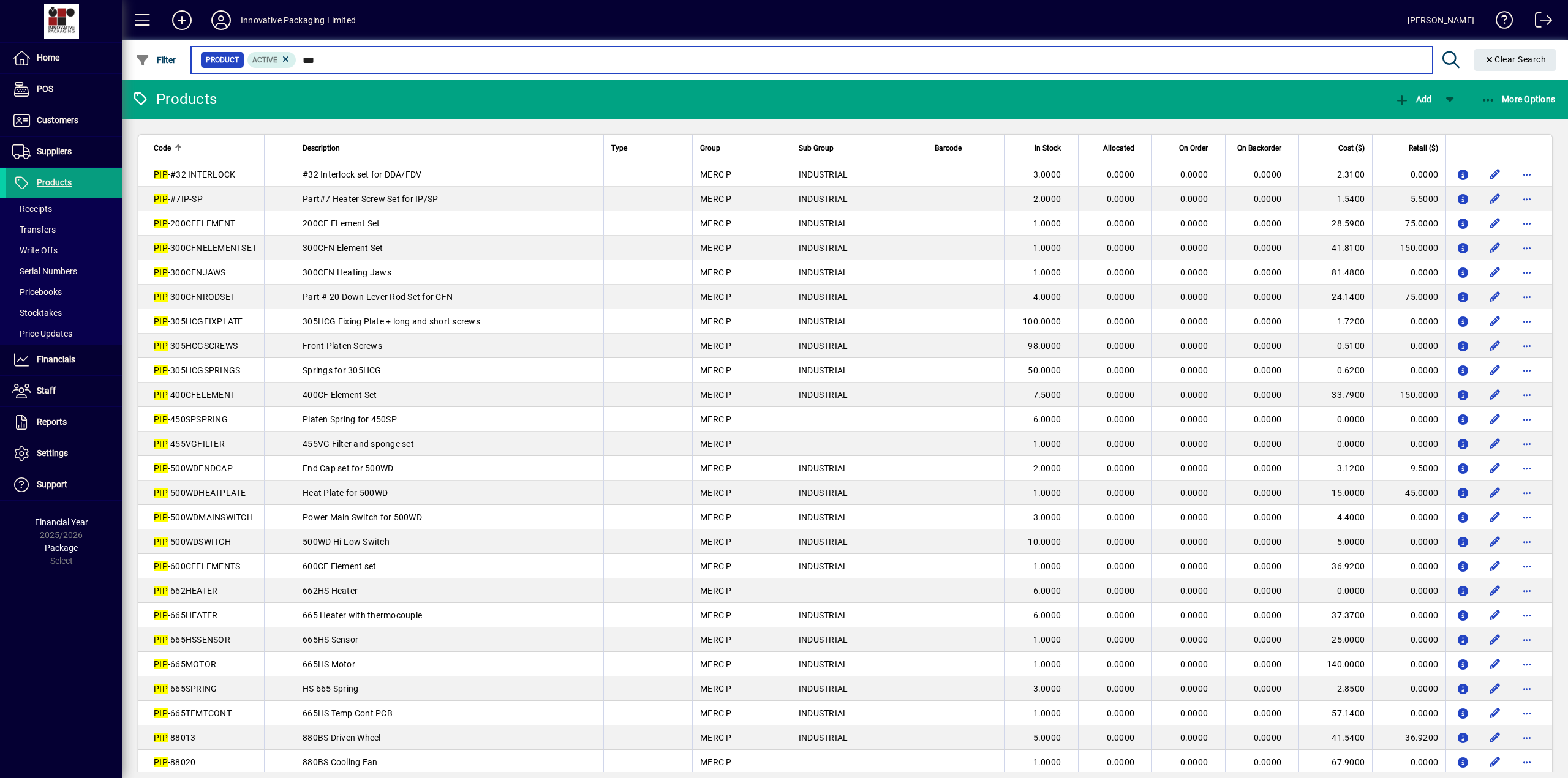
type input "***"
